Goal: Task Accomplishment & Management: Complete application form

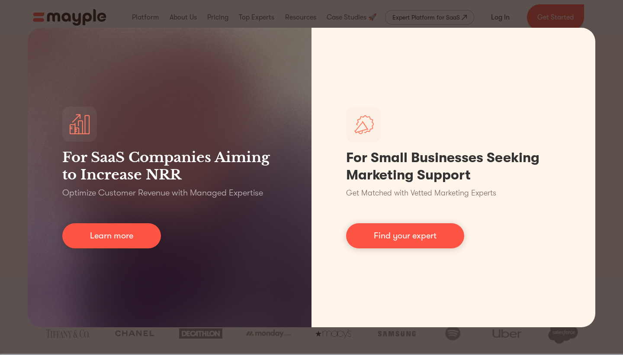
click at [583, 19] on div "For SaaS Companies Aiming to Increase NRR Optimize Customer Revenue with Manage…" at bounding box center [311, 177] width 623 height 355
click at [10, 59] on div "For SaaS Companies Aiming to Increase NRR Optimize Customer Revenue with Manage…" at bounding box center [311, 177] width 623 height 355
click at [15, 227] on div "For SaaS Companies Aiming to Increase NRR Optimize Customer Revenue with Manage…" at bounding box center [311, 177] width 623 height 355
click at [620, 98] on div "For SaaS Companies Aiming to Increase NRR Optimize Customer Revenue with Manage…" at bounding box center [311, 177] width 623 height 355
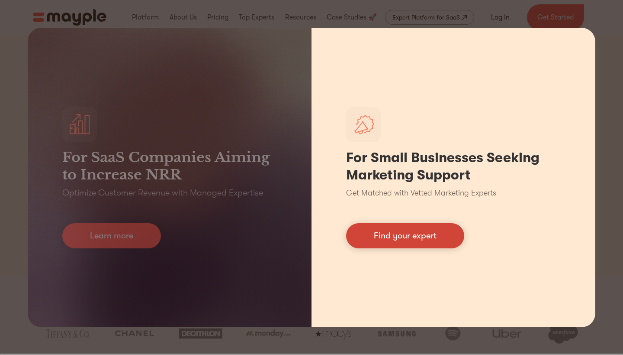
click at [428, 240] on link "Find your expert" at bounding box center [405, 235] width 118 height 25
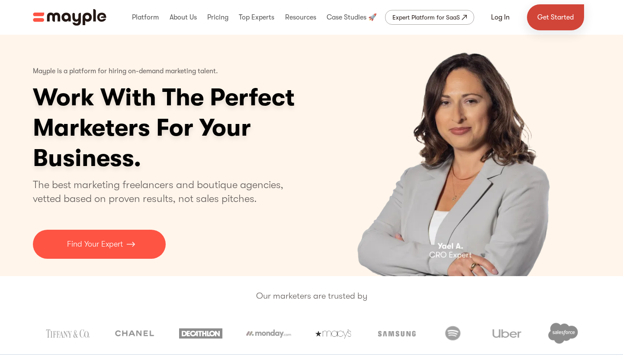
click at [565, 20] on link "Get Started" at bounding box center [555, 17] width 57 height 26
